Goal: Find specific page/section: Find specific page/section

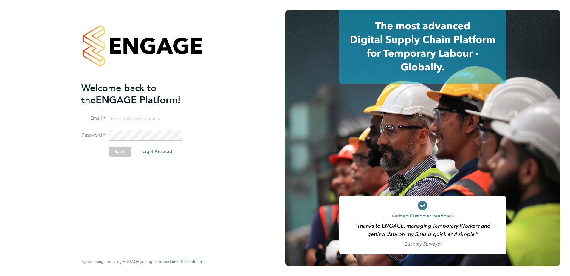
type input "[EMAIL_ADDRESS][DOMAIN_NAME]"
click at [125, 154] on button "Sign In" at bounding box center [120, 151] width 23 height 10
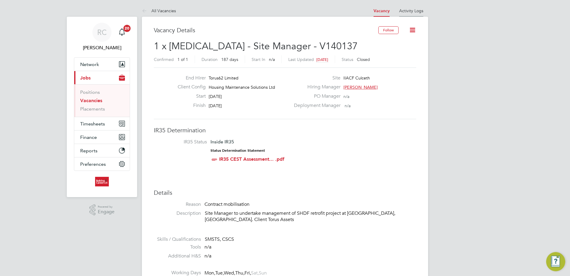
click at [403, 12] on link "Activity Logs" at bounding box center [411, 10] width 24 height 5
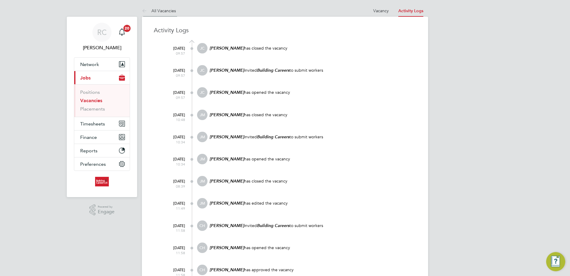
click at [151, 11] on link "All Vacancies" at bounding box center [159, 10] width 34 height 5
